Goal: Task Accomplishment & Management: Use online tool/utility

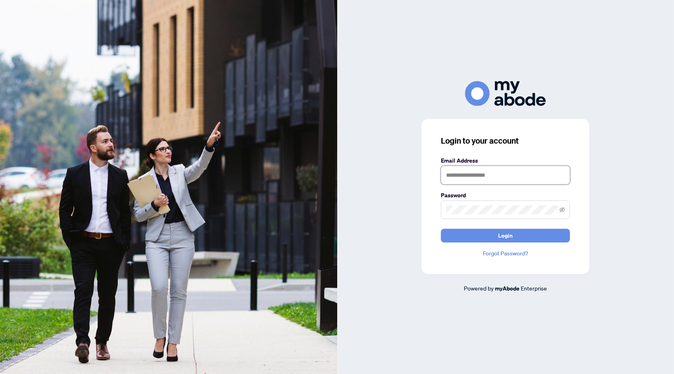
click at [537, 178] on input "text" at bounding box center [505, 175] width 129 height 19
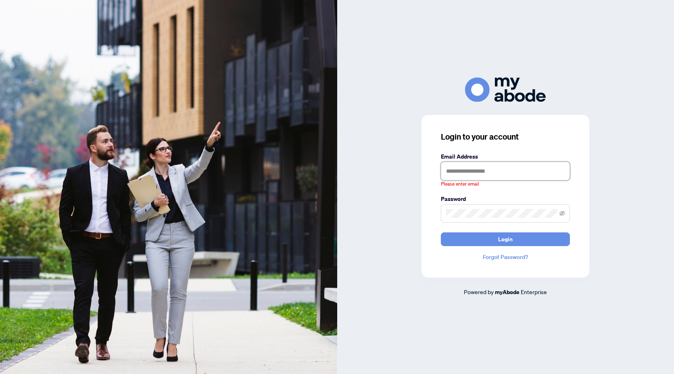
type input "**********"
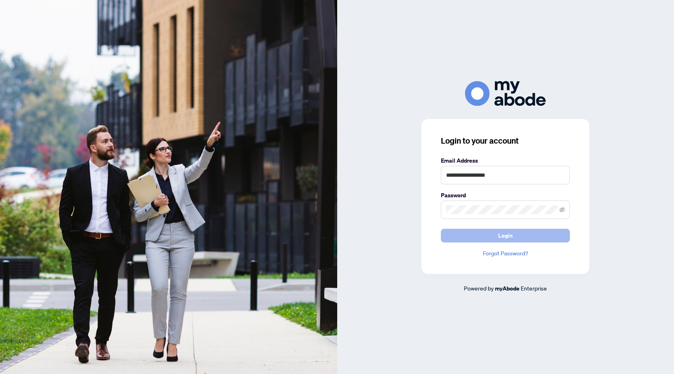
click at [504, 237] on span "Login" at bounding box center [505, 235] width 15 height 13
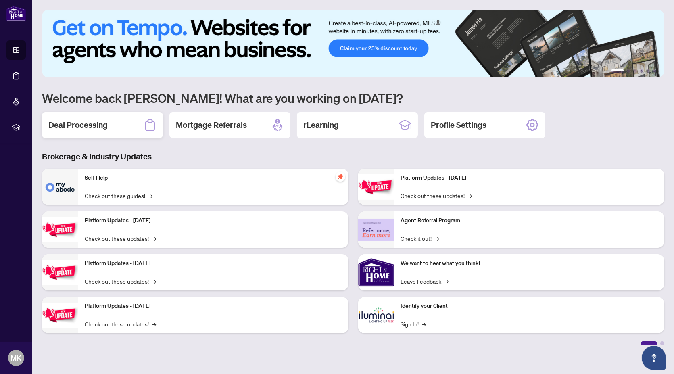
click at [98, 124] on h2 "Deal Processing" at bounding box center [77, 124] width 59 height 11
